Goal: Information Seeking & Learning: Understand process/instructions

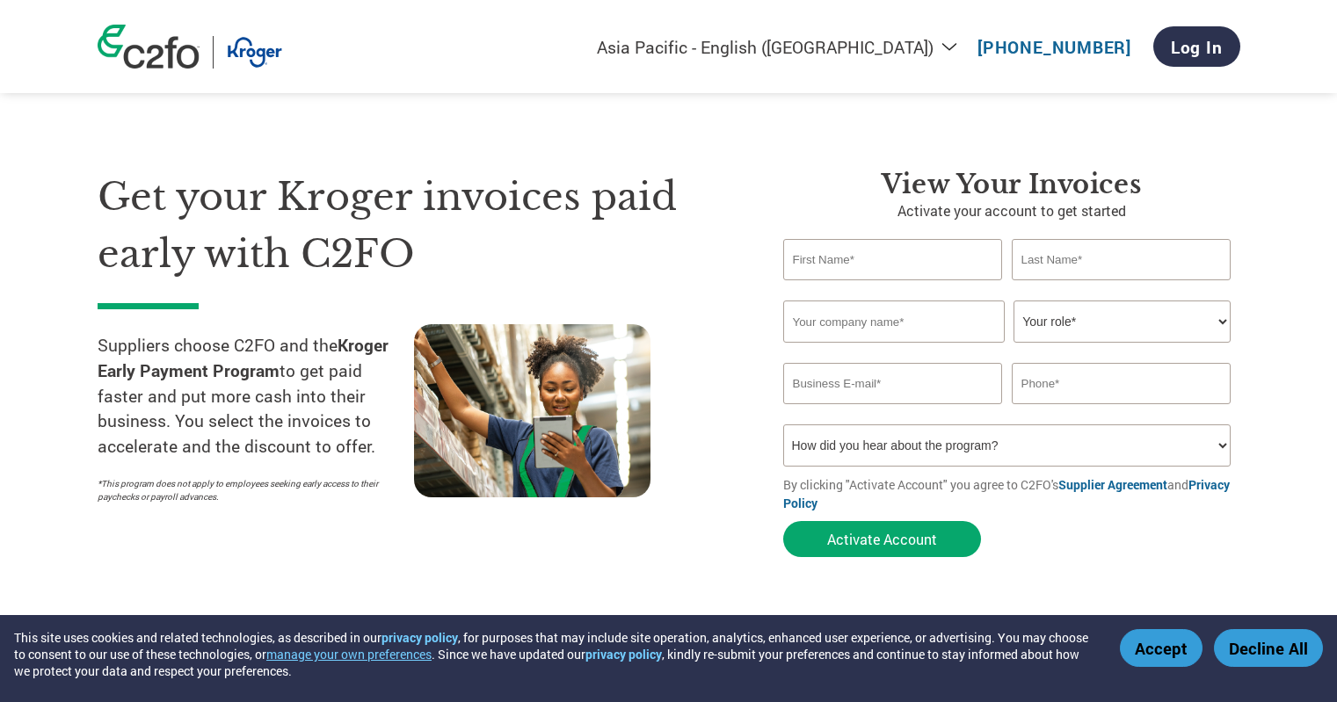
select select "en-AU"
click at [927, 322] on input "text" at bounding box center [894, 322] width 222 height 42
click at [1098, 323] on select "Your role* CFO Controller Credit Manager Finance Director Treasurer CEO Preside…" at bounding box center [1122, 322] width 217 height 42
click at [1307, 382] on section "Get your Kroger invoices paid early with C2FO Suppliers choose C2FO and the Kro…" at bounding box center [668, 346] width 1337 height 552
click at [331, 556] on div "Get your Kroger invoices paid early with C2FO Suppliers choose C2FO and the Kro…" at bounding box center [427, 367] width 659 height 397
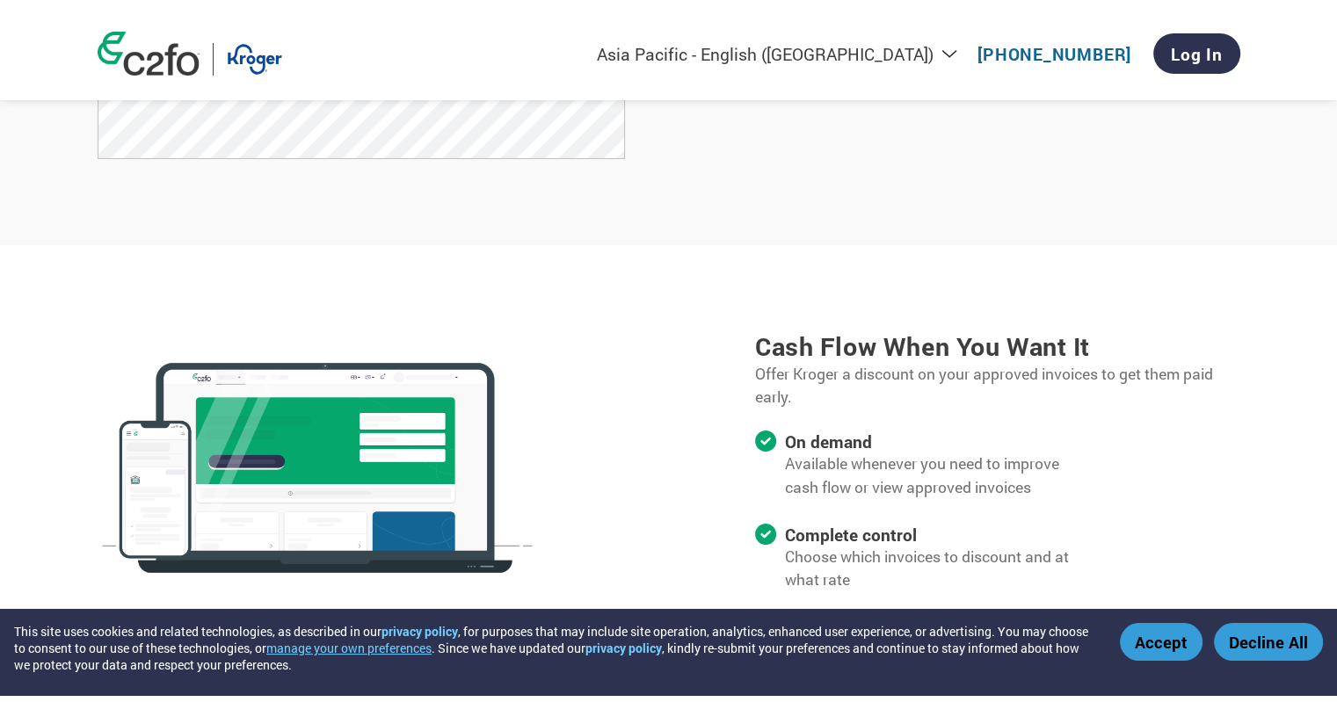
scroll to position [1055, 0]
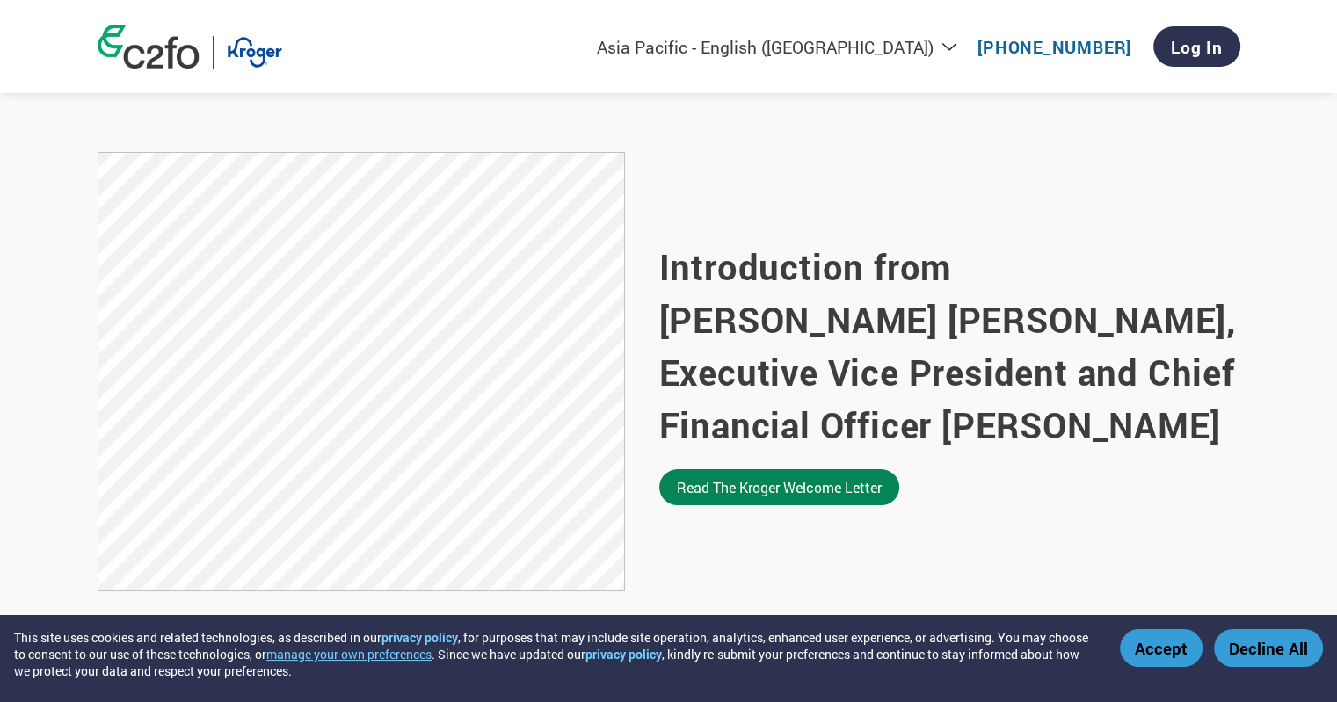
click at [745, 491] on link "Read the Kroger welcome letter" at bounding box center [779, 487] width 240 height 36
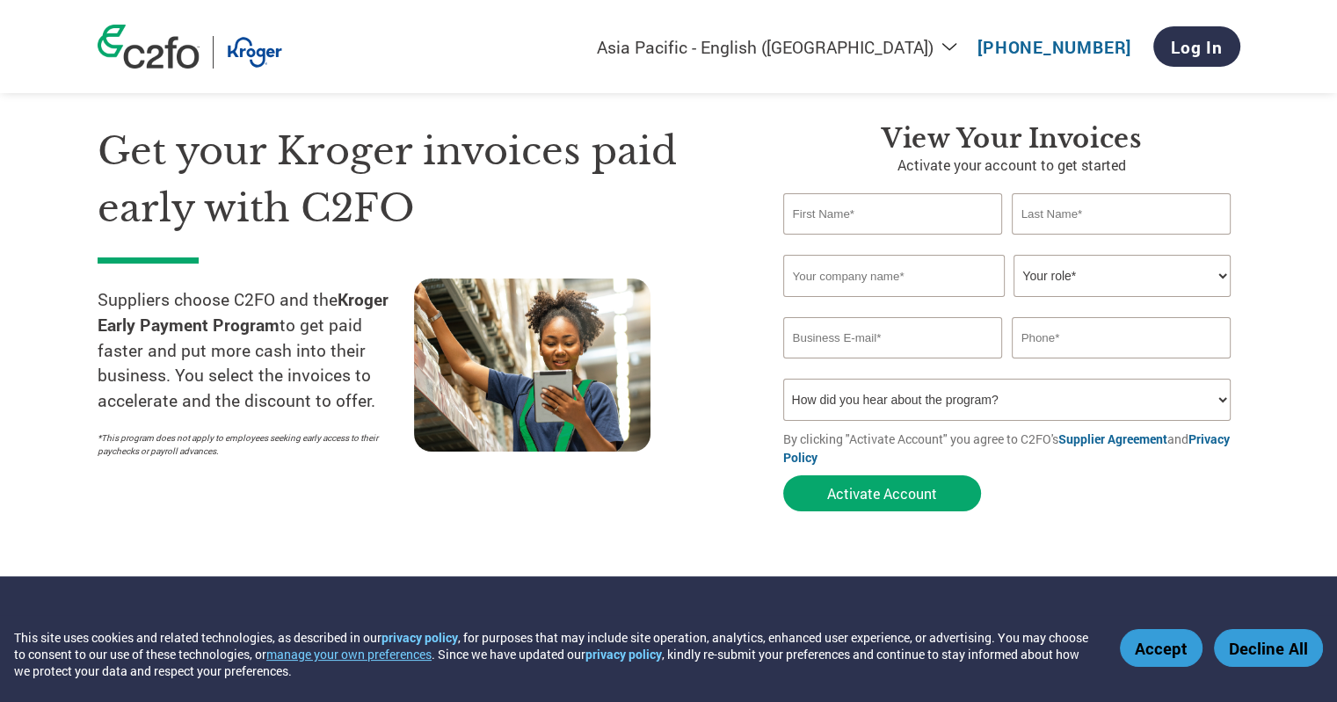
scroll to position [0, 0]
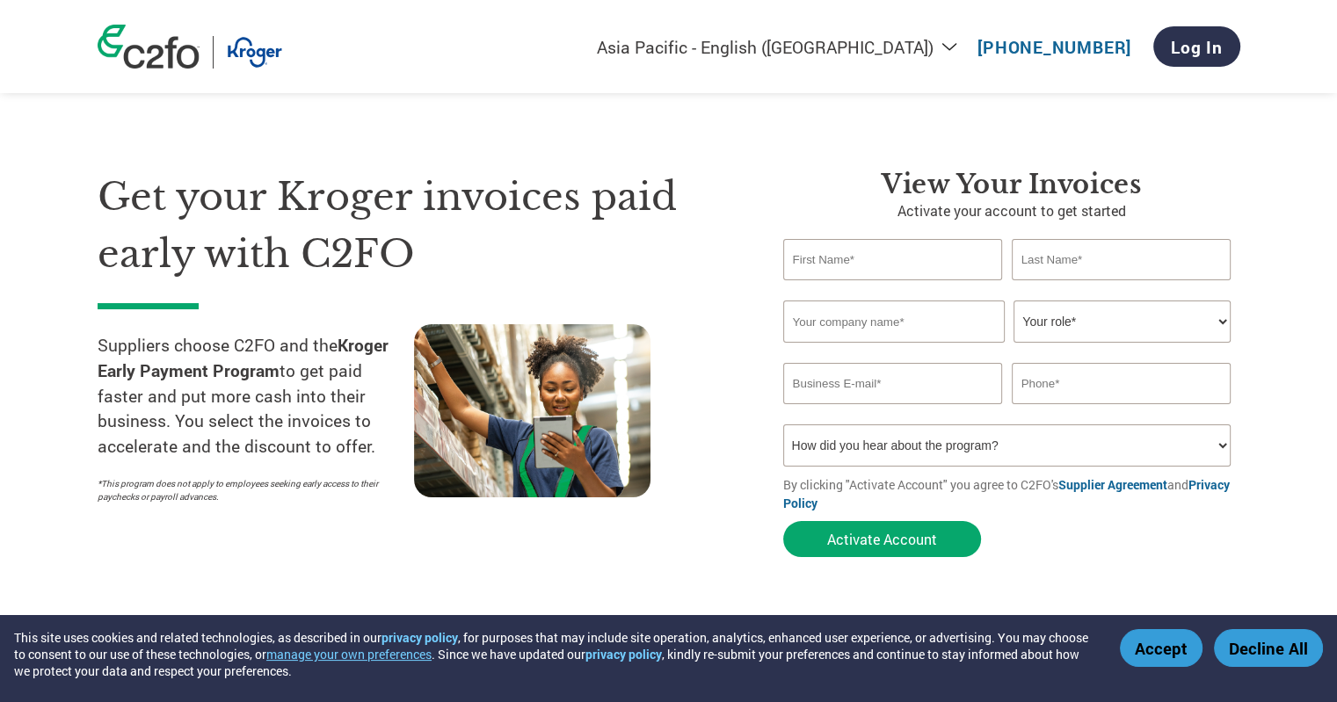
click at [954, 48] on select "Americas - English Américas - Español Américas - Português Amériques - Français…" at bounding box center [765, 47] width 407 height 22
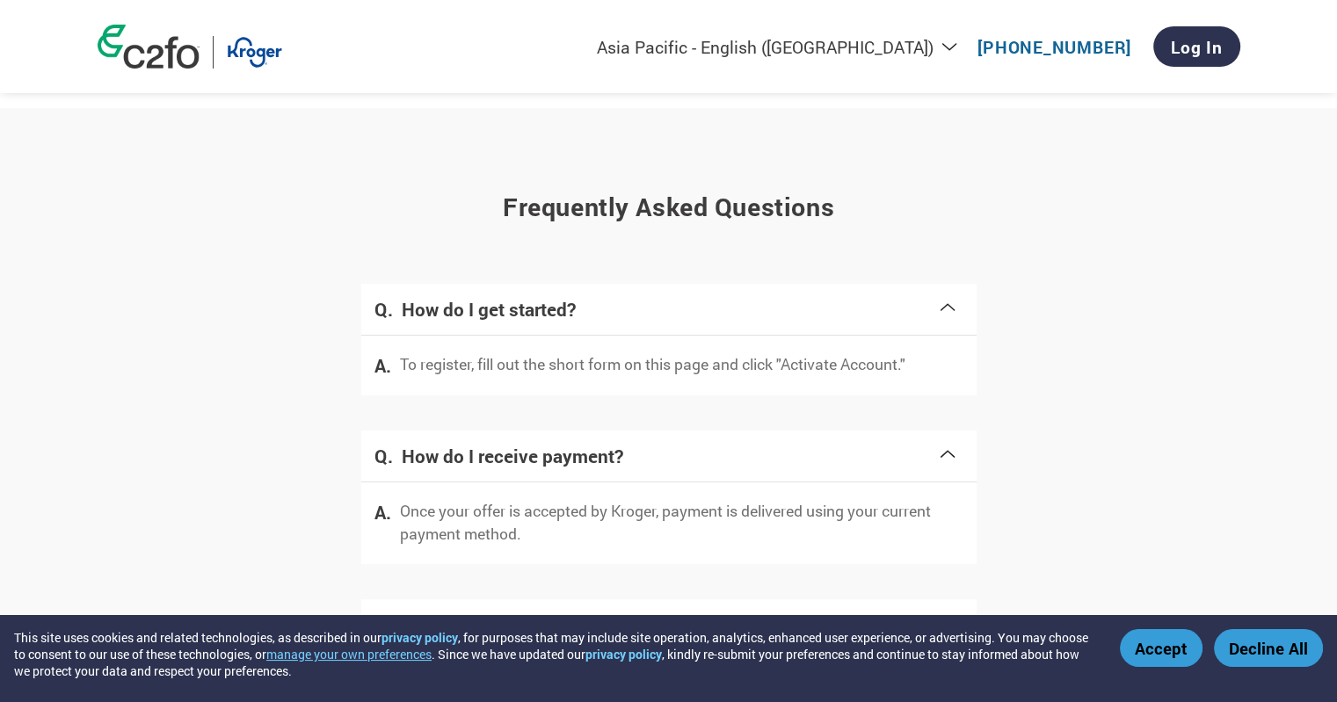
scroll to position [3495, 0]
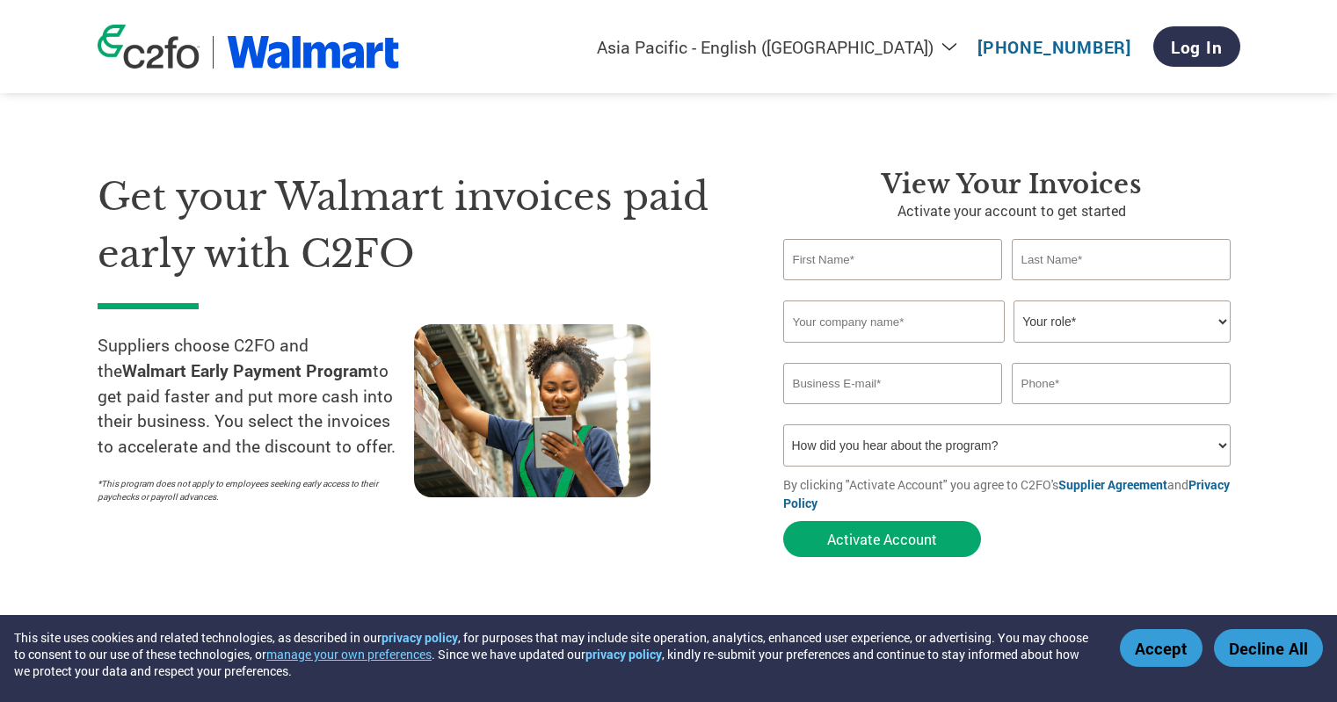
select select "en-AU"
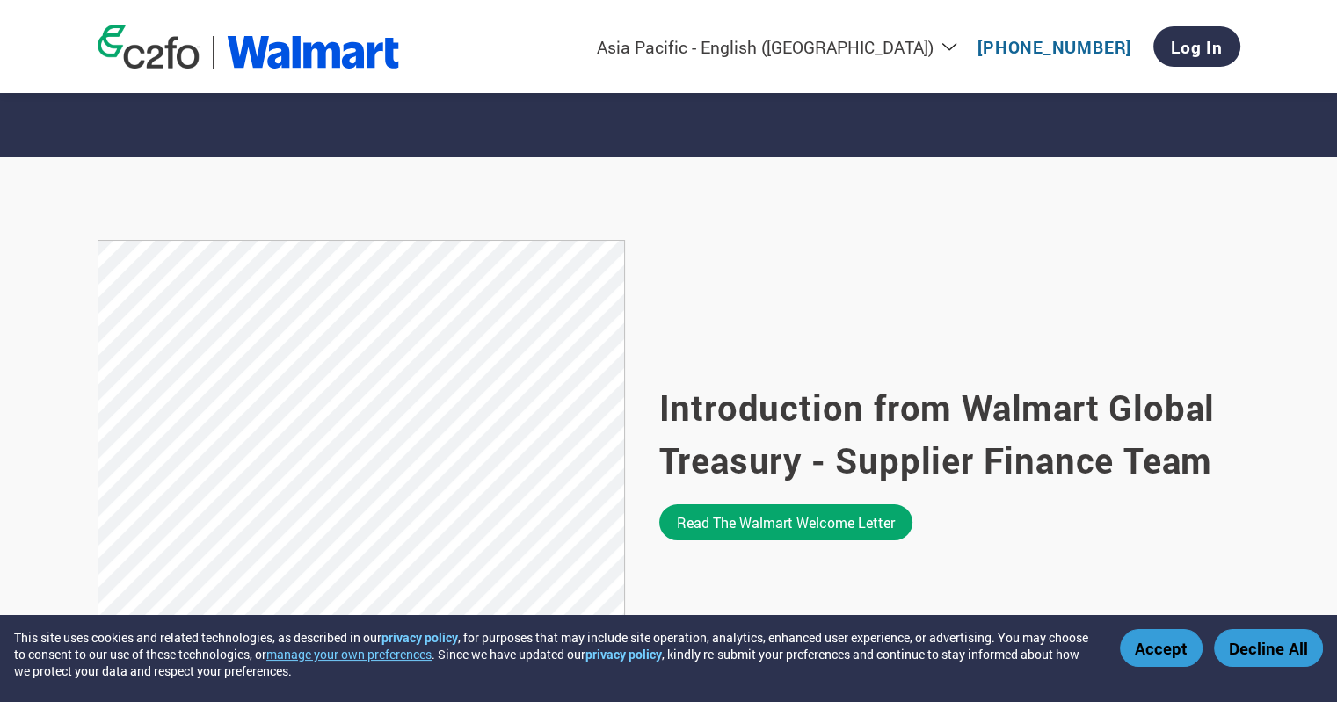
scroll to position [1231, 0]
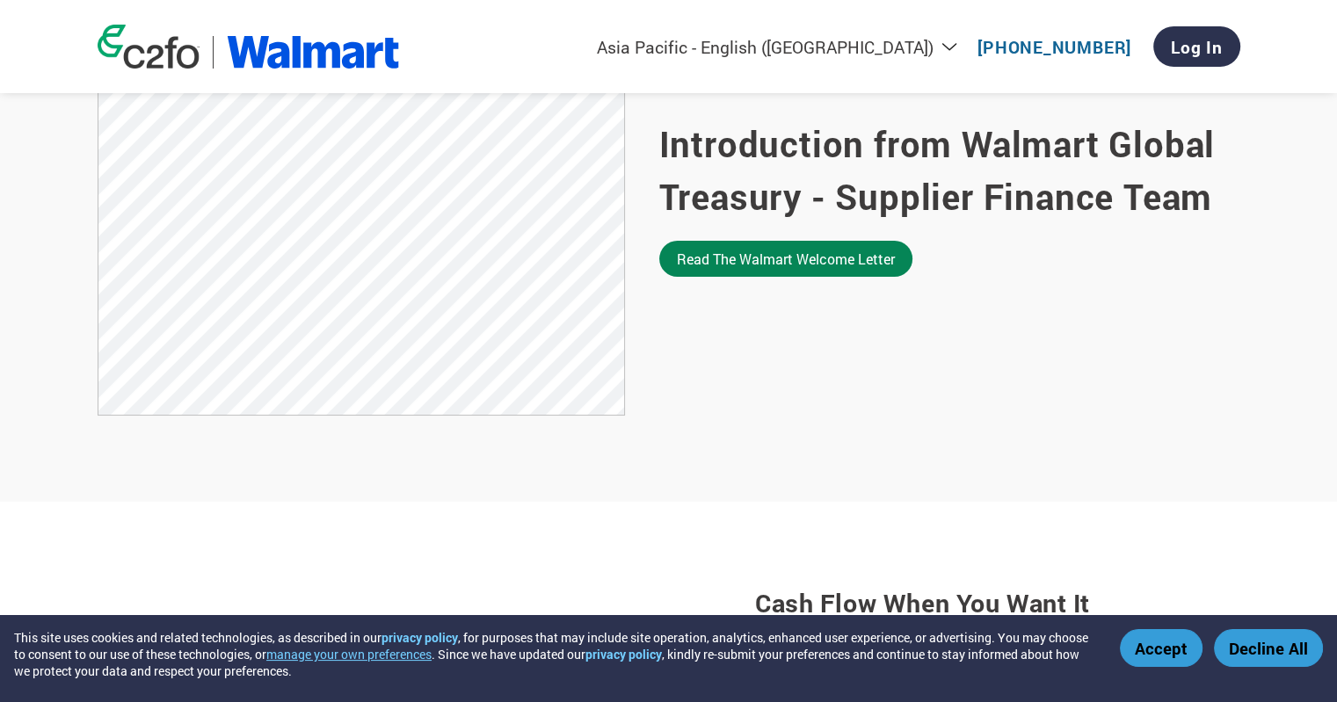
click at [702, 266] on link "Read the Walmart welcome letter" at bounding box center [785, 259] width 253 height 36
click at [144, 54] on img at bounding box center [149, 47] width 102 height 44
